Goal: Task Accomplishment & Management: Complete application form

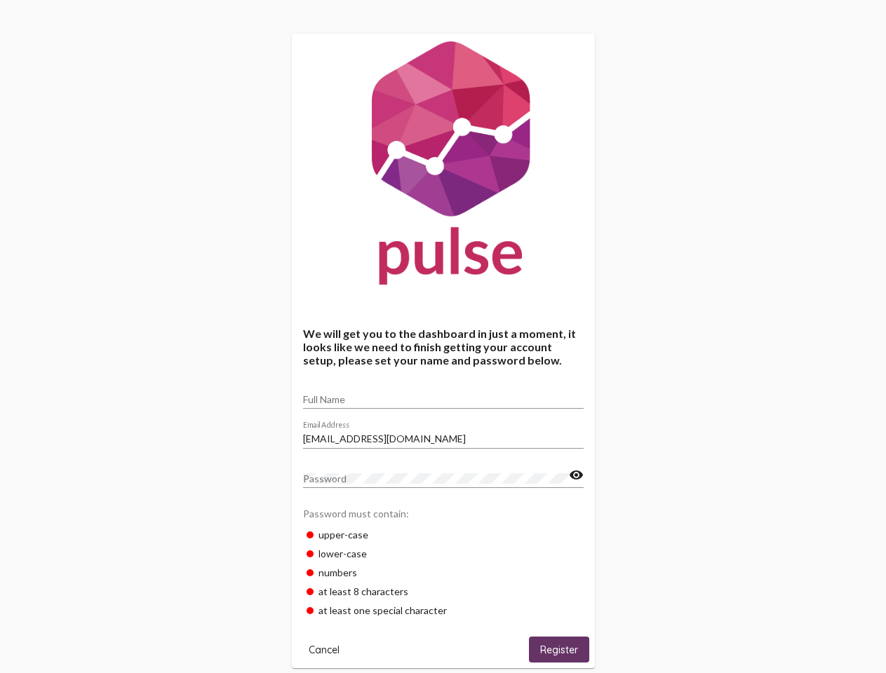
click at [443, 395] on input "Full Name" at bounding box center [443, 399] width 281 height 11
click at [443, 435] on input "[EMAIL_ADDRESS][DOMAIN_NAME]" at bounding box center [443, 438] width 281 height 11
click at [576, 475] on mat-icon "visibility" at bounding box center [576, 475] width 15 height 17
click at [324, 649] on span "Cancel" at bounding box center [324, 650] width 31 height 13
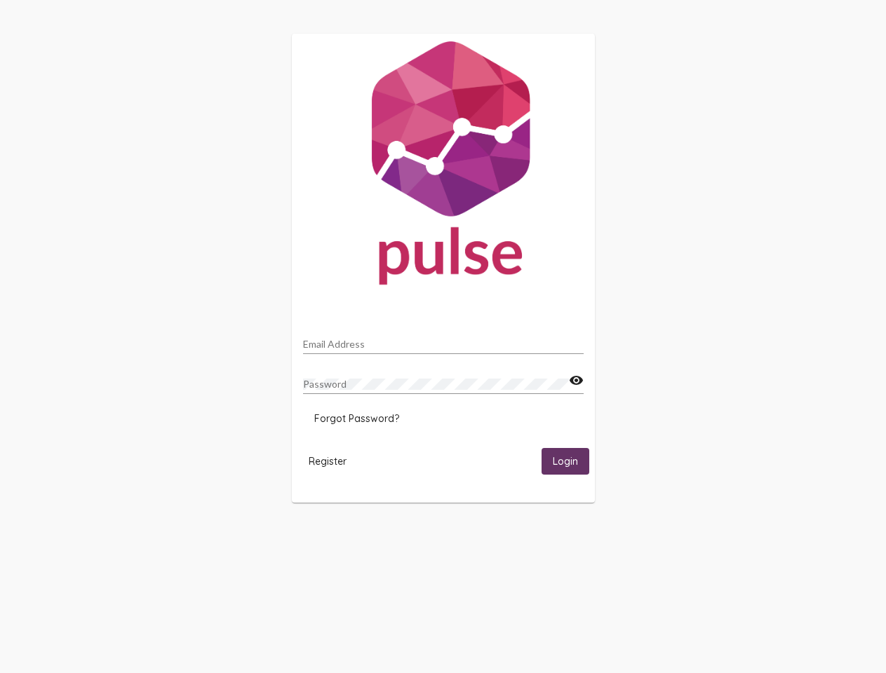
click at [559, 536] on html "Email Address Password visibility Forgot Password? Register Login" at bounding box center [443, 268] width 886 height 536
